Goal: Task Accomplishment & Management: Complete application form

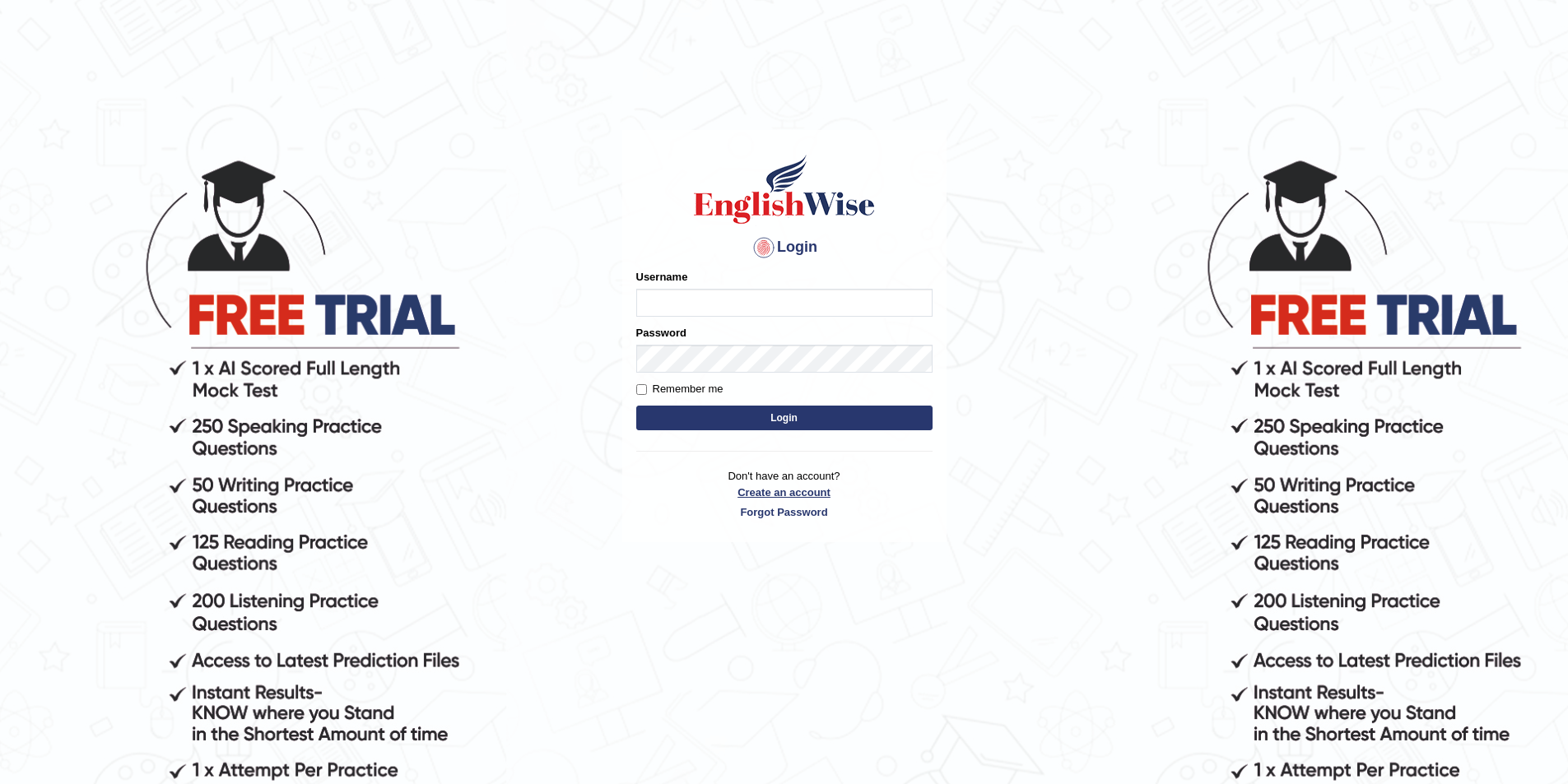
click at [800, 496] on link "Create an account" at bounding box center [784, 493] width 297 height 15
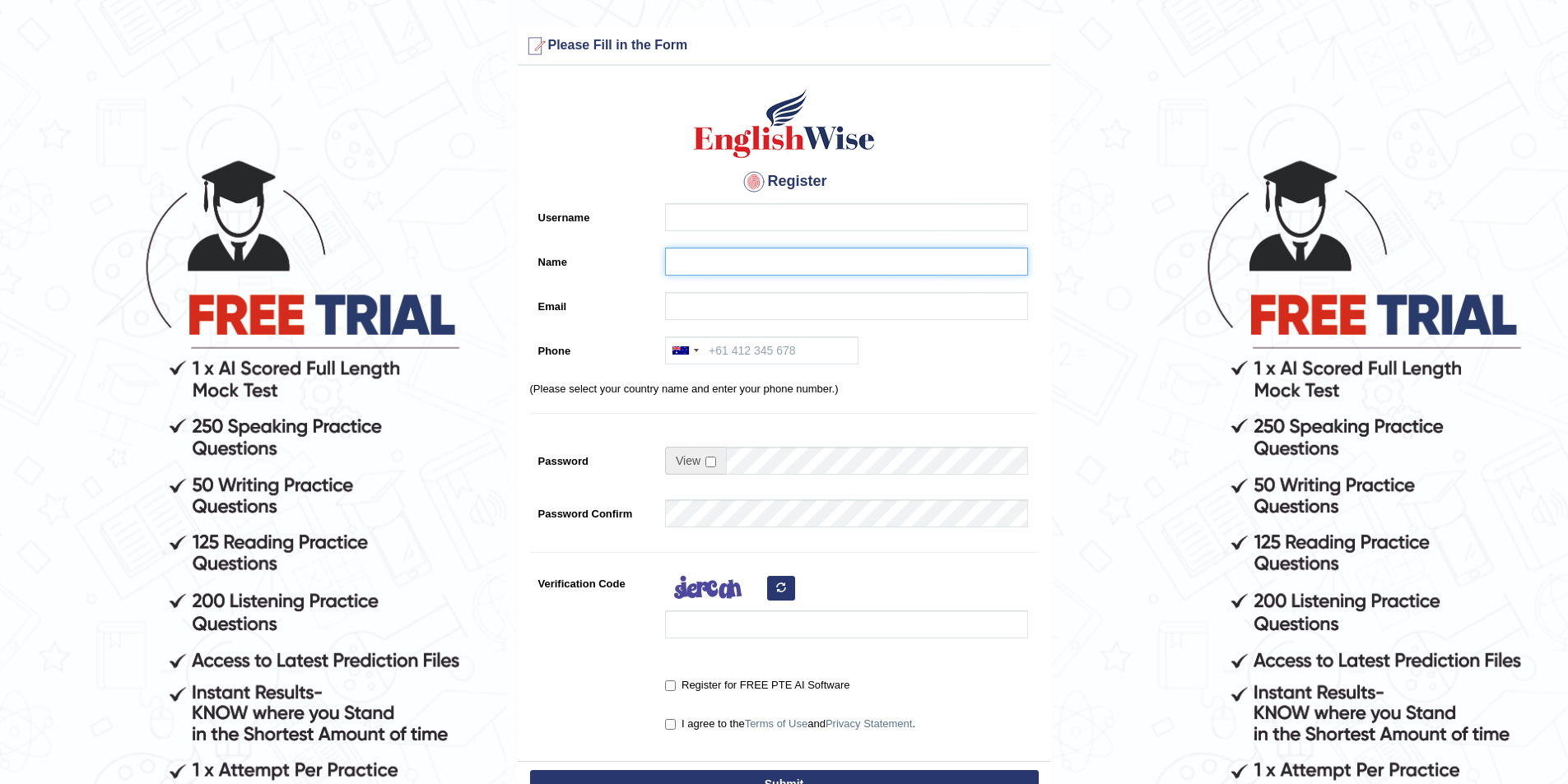
click at [685, 252] on input "Name" at bounding box center [846, 262] width 363 height 28
paste input "Bibi [PERSON_NAME]"
type input "Bibi fatima Haidari"
click at [686, 212] on input "Username" at bounding box center [846, 217] width 363 height 28
type input "b"
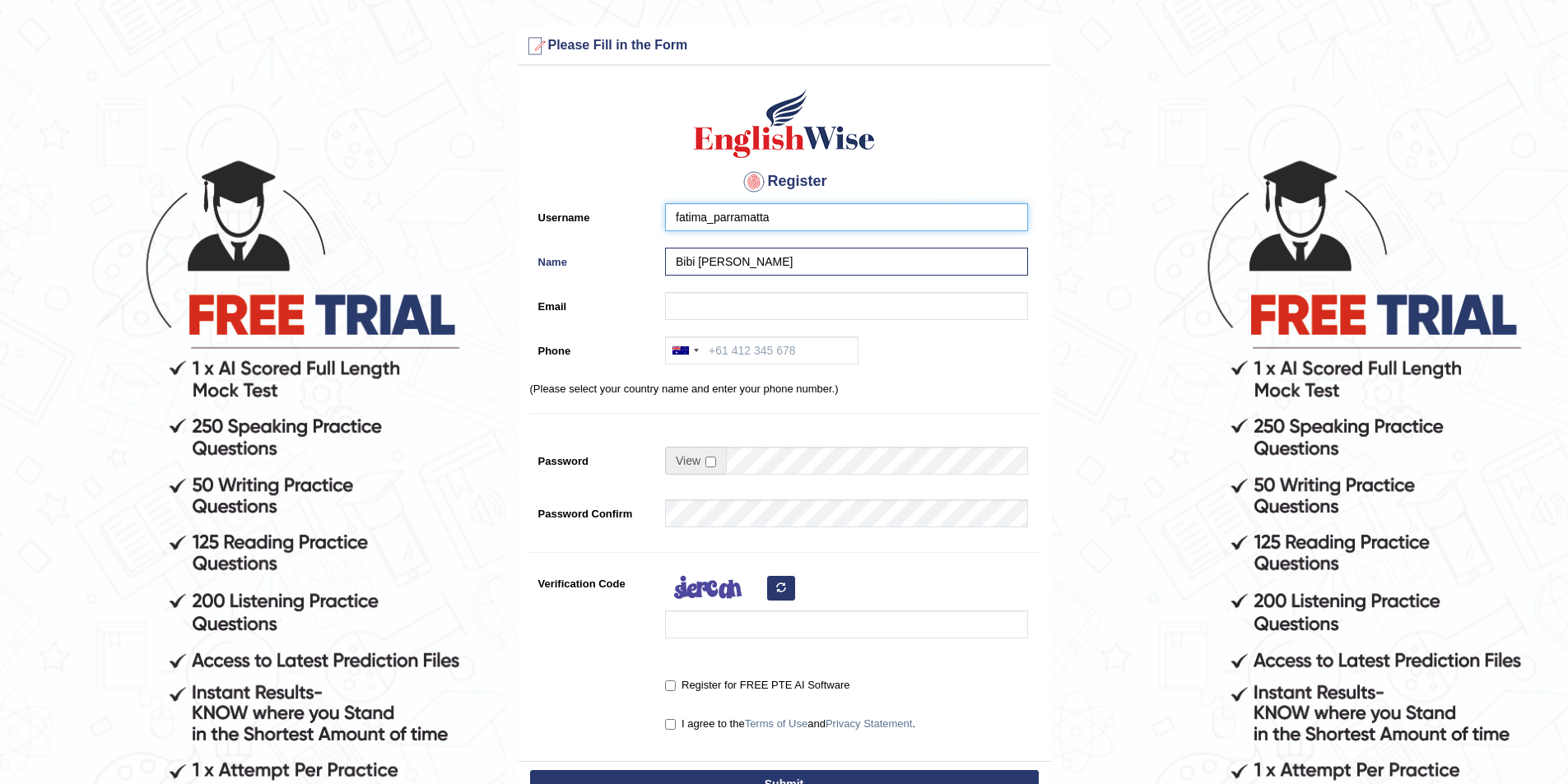
type input "fatima_parramatta"
click at [662, 302] on div at bounding box center [842, 310] width 371 height 37
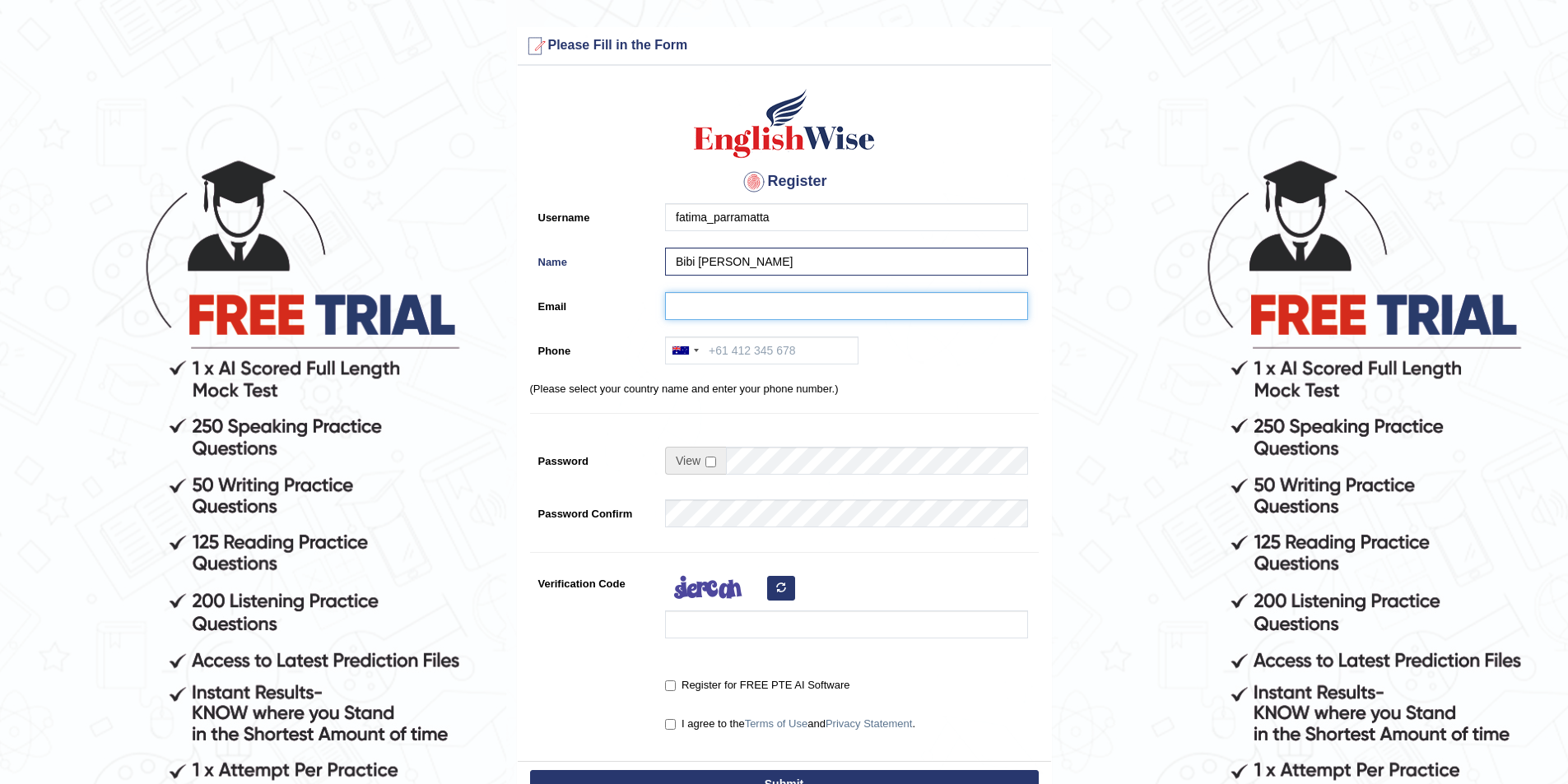
click at [682, 302] on input "Email" at bounding box center [846, 306] width 363 height 28
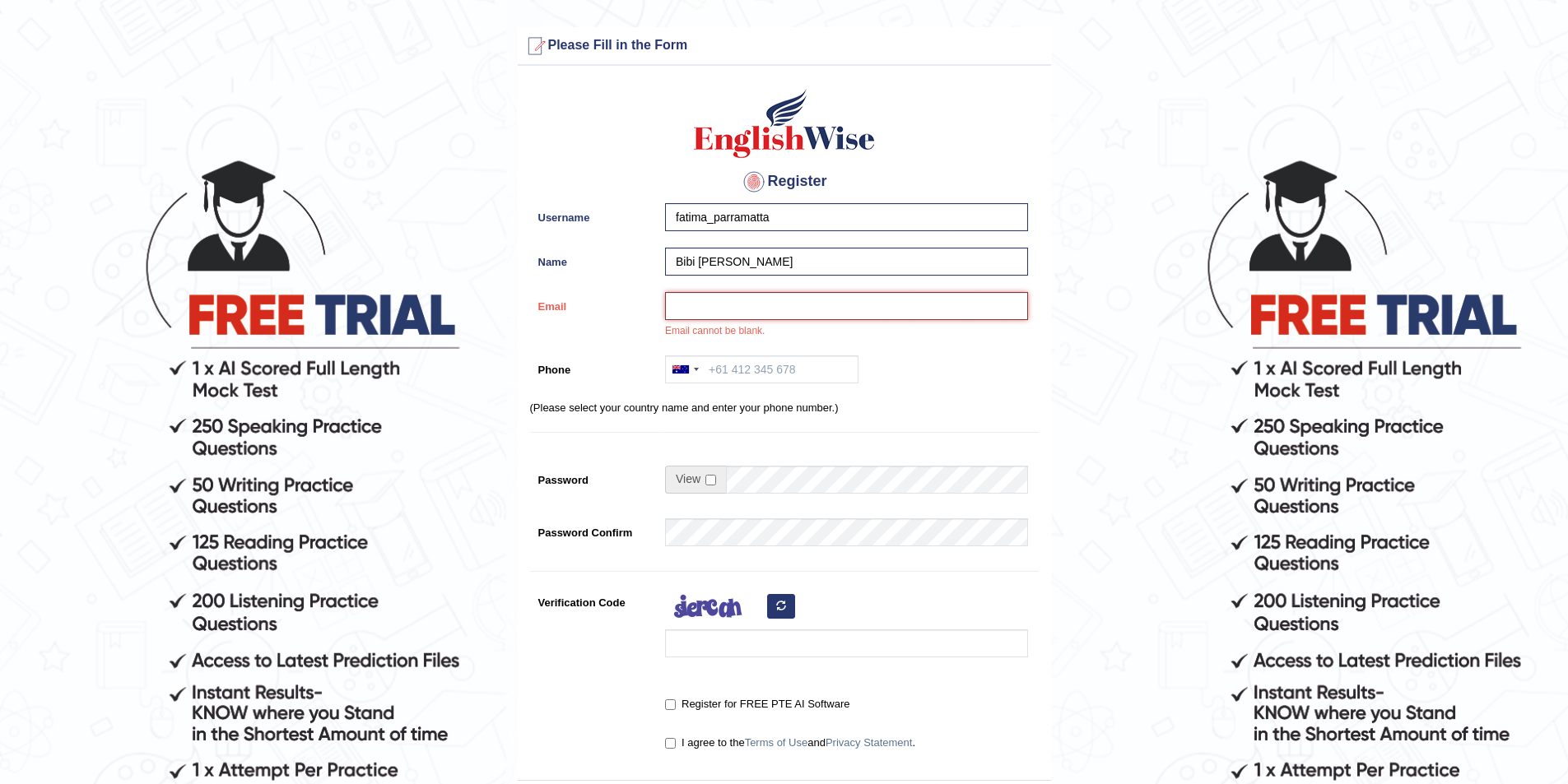
paste input "haidarifatima641@gmail.com"
type input "haidarifatima641@gmail.com"
click at [755, 379] on input "Phone" at bounding box center [762, 369] width 194 height 28
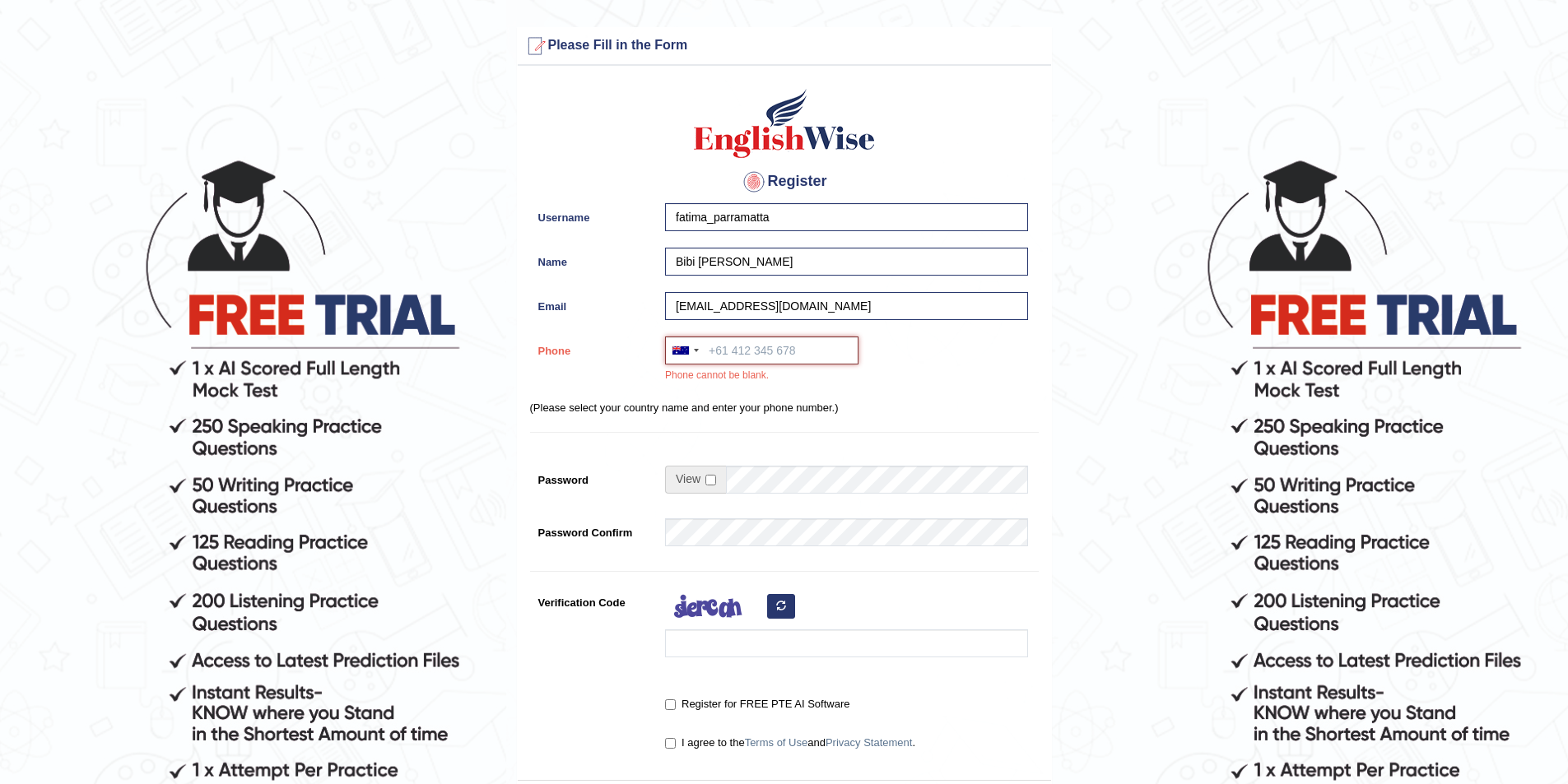
paste input "0419 367 972"
type input "0419 367 972"
click at [714, 485] on input "checkbox" at bounding box center [710, 480] width 11 height 11
checkbox input "true"
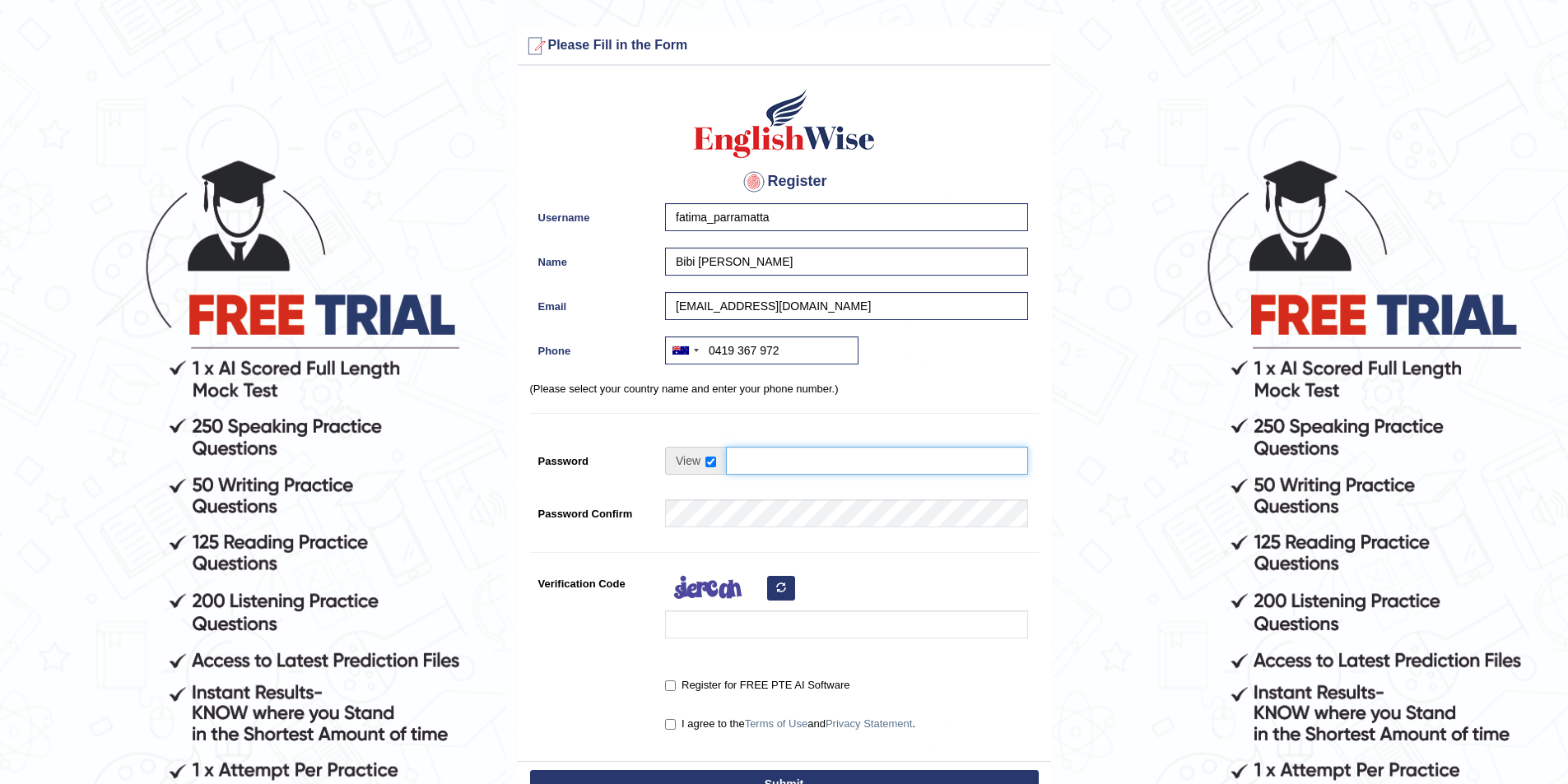
click at [765, 465] on input "Password" at bounding box center [877, 460] width 303 height 28
type input "englishwise"
click at [751, 630] on input "Verification Code" at bounding box center [846, 624] width 363 height 28
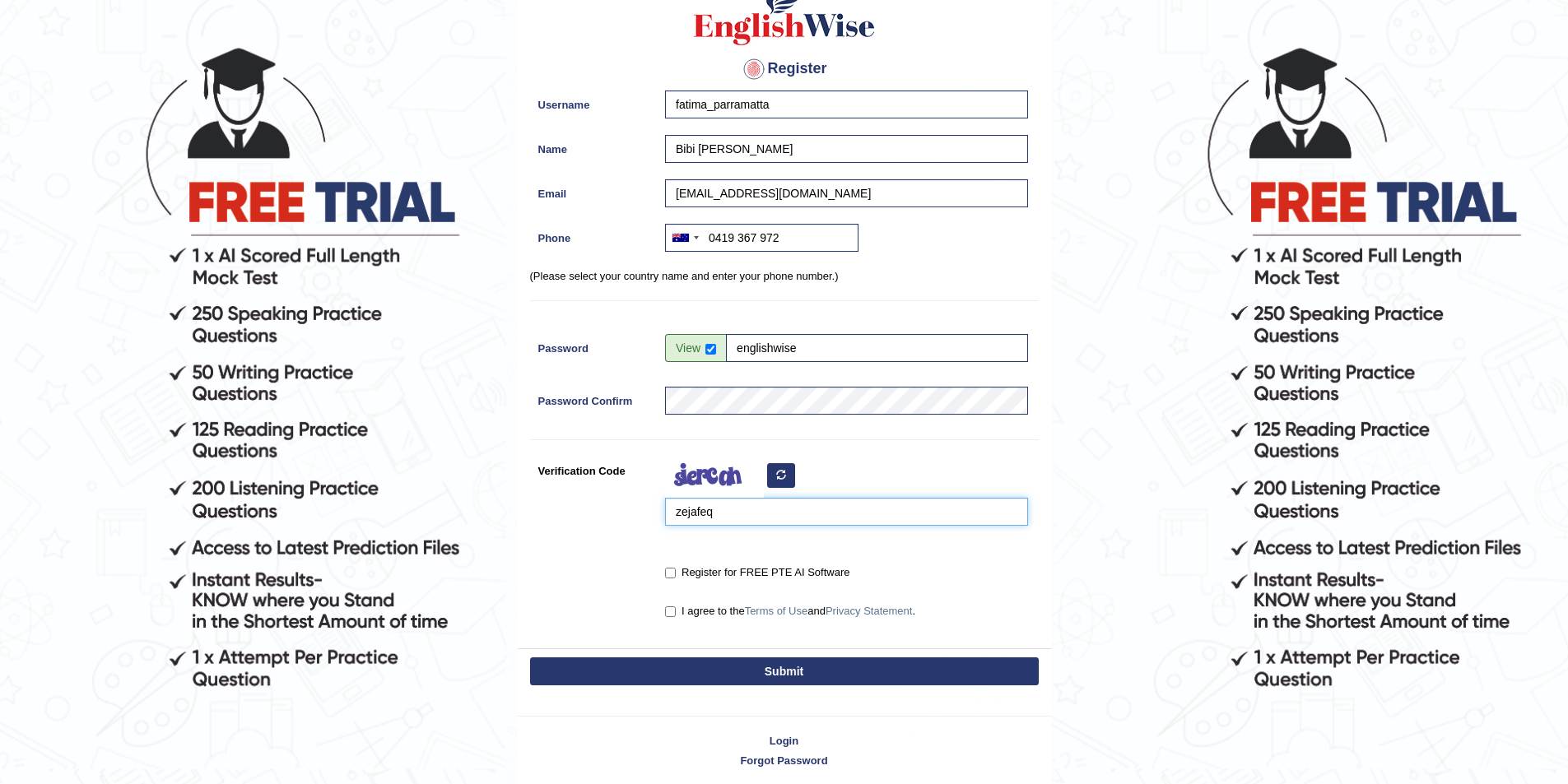
scroll to position [181, 0]
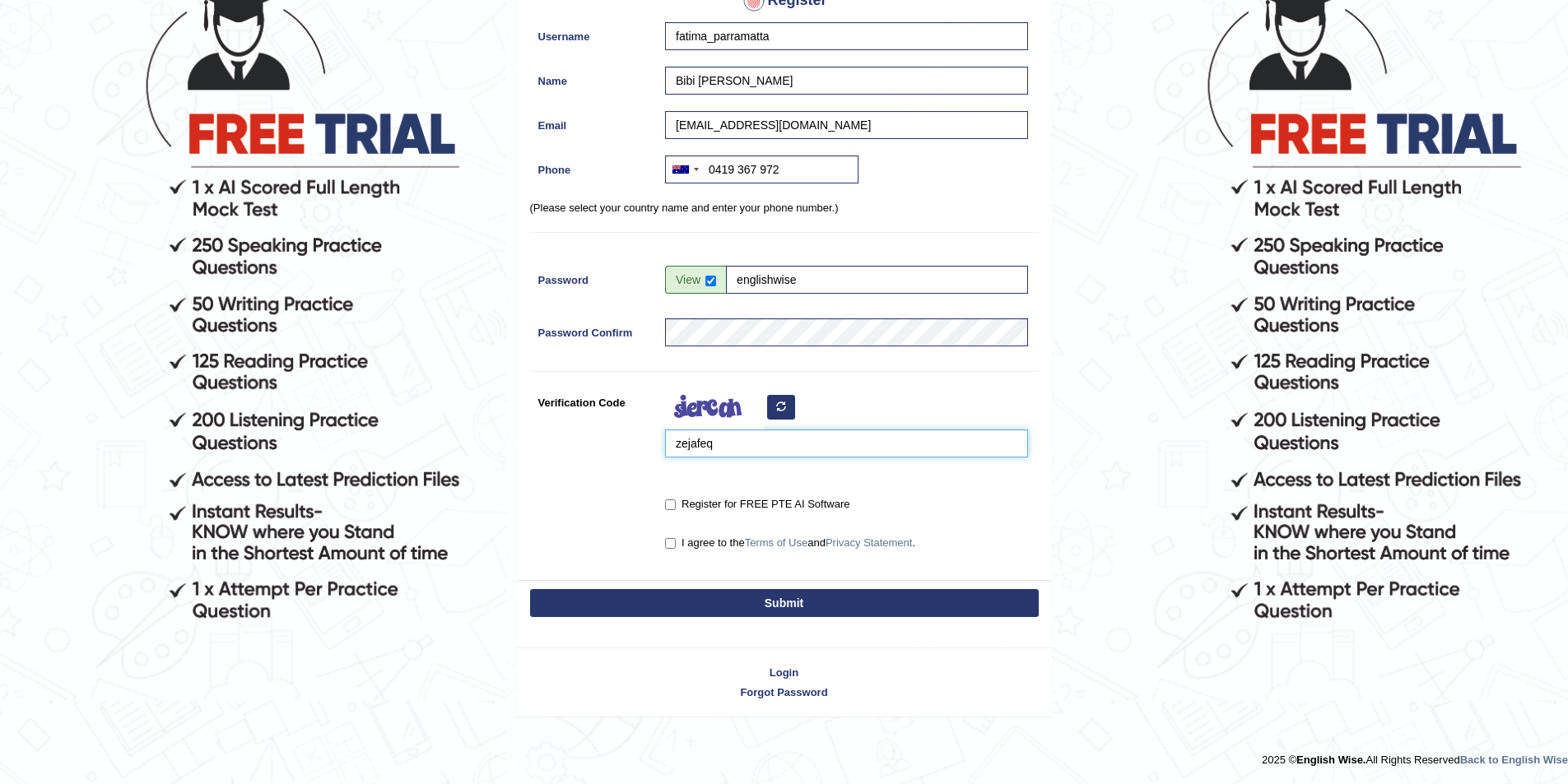
type input "zejafeq"
click at [671, 503] on input "Register for FREE PTE AI Software" at bounding box center [671, 505] width 11 height 11
checkbox input "true"
click at [673, 541] on input "I agree to the Terms of Use and Privacy Statement ." at bounding box center [671, 544] width 11 height 11
checkbox input "true"
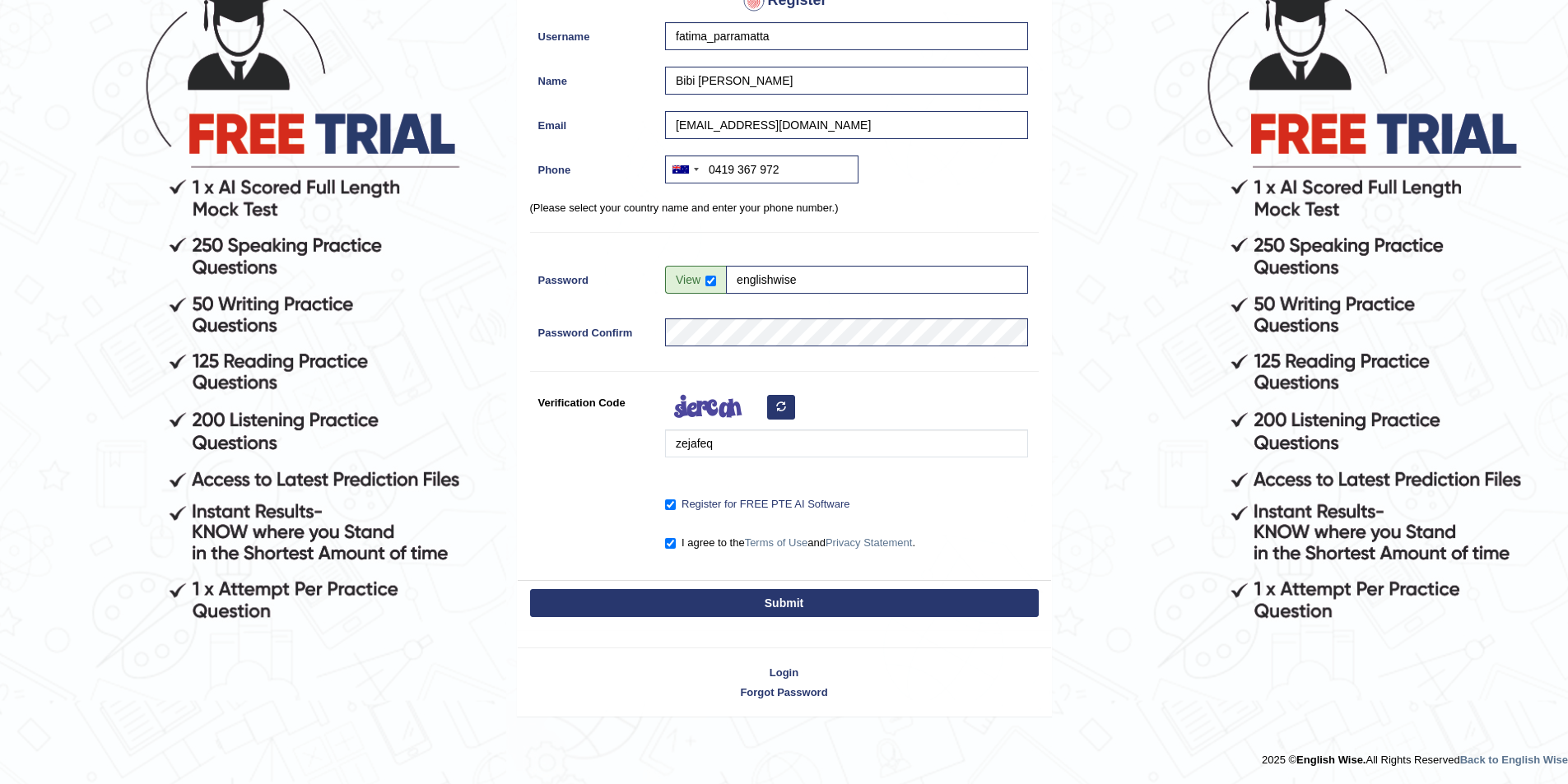
click at [727, 593] on button "Submit" at bounding box center [784, 603] width 509 height 28
type input "+61419367972"
